Goal: Share content: Share content

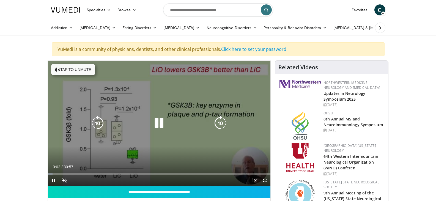
click at [66, 70] on button "Tap to unmute" at bounding box center [73, 69] width 44 height 11
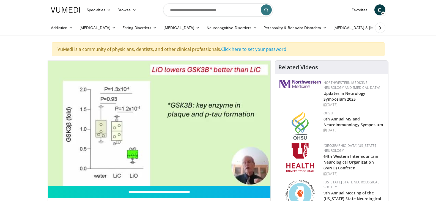
click at [389, 27] on div "Addiction Alcohol Use Disorder Opiate Use Disorder Anxiety Disorders Generalize…" at bounding box center [218, 27] width 341 height 15
click at [389, 28] on div "Addiction Alcohol Use Disorder Opiate Use Disorder Anxiety Disorders Generalize…" at bounding box center [218, 27] width 341 height 15
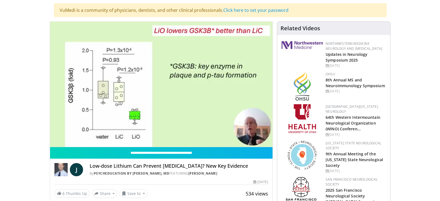
scroll to position [44, 0]
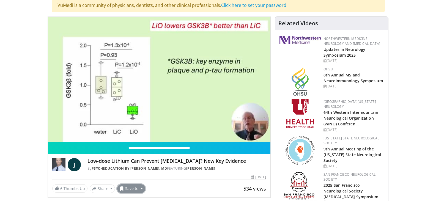
click at [130, 189] on button "Save to" at bounding box center [131, 188] width 28 height 9
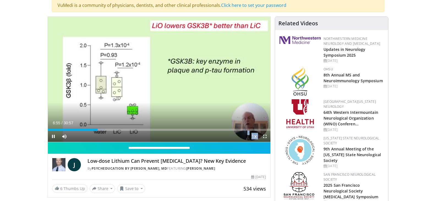
drag, startPoint x: 88, startPoint y: 131, endPoint x: 113, endPoint y: 131, distance: 25.3
click at [113, 131] on div "10 seconds Tap to unmute" at bounding box center [159, 79] width 223 height 125
click at [53, 136] on span "Video Player" at bounding box center [53, 136] width 11 height 11
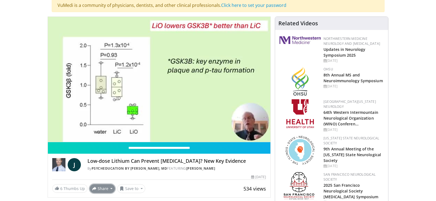
click at [103, 190] on button "Share" at bounding box center [103, 188] width 26 height 9
click at [99, 155] on span "E-mail" at bounding box center [102, 157] width 16 height 6
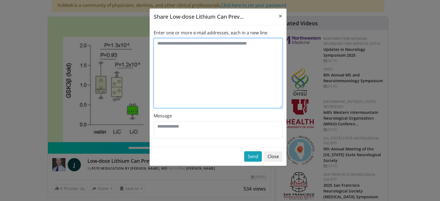
click at [157, 45] on textarea "Enter one or more e-mail addresses, each in a new line" at bounding box center [218, 73] width 129 height 70
type textarea "**********"
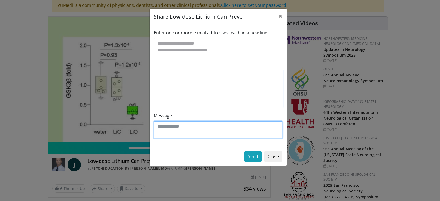
click at [167, 129] on textarea "Message" at bounding box center [218, 129] width 129 height 17
type textarea "*****"
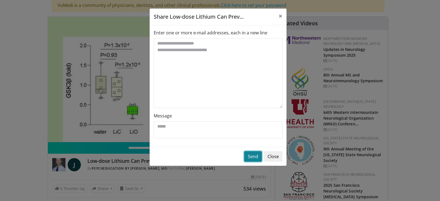
click at [255, 157] on button "Send" at bounding box center [253, 156] width 18 height 10
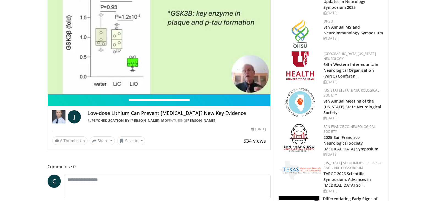
scroll to position [125, 0]
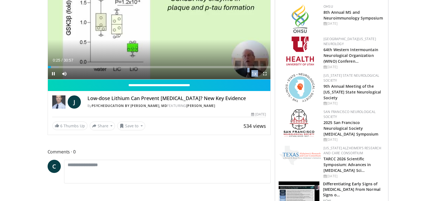
drag, startPoint x: 87, startPoint y: 74, endPoint x: 104, endPoint y: 75, distance: 17.6
click at [104, 75] on video-js "**********" at bounding box center [159, 16] width 223 height 125
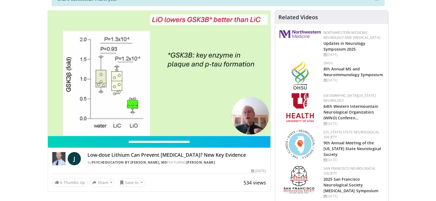
scroll to position [66, 0]
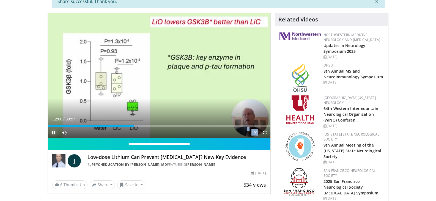
click at [53, 132] on span "Video Player" at bounding box center [53, 132] width 11 height 11
